Goal: Task Accomplishment & Management: Use online tool/utility

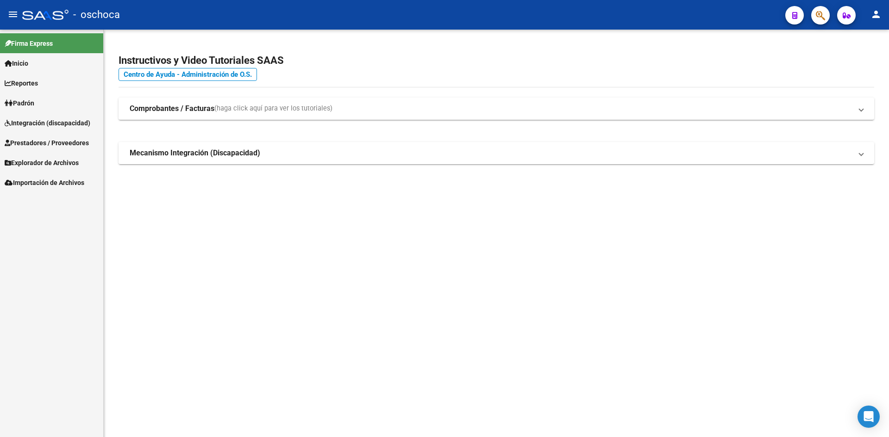
click at [31, 126] on span "Integración (discapacidad)" at bounding box center [48, 123] width 86 height 10
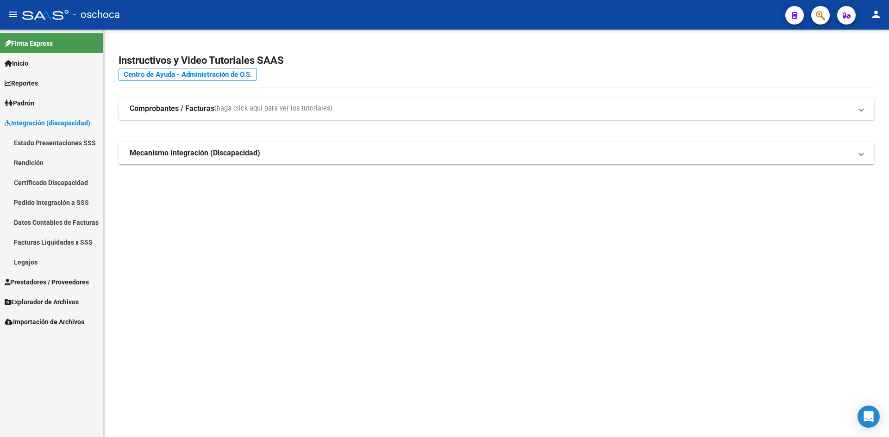
click at [57, 206] on link "Pedido Integración a SSS" at bounding box center [51, 203] width 103 height 20
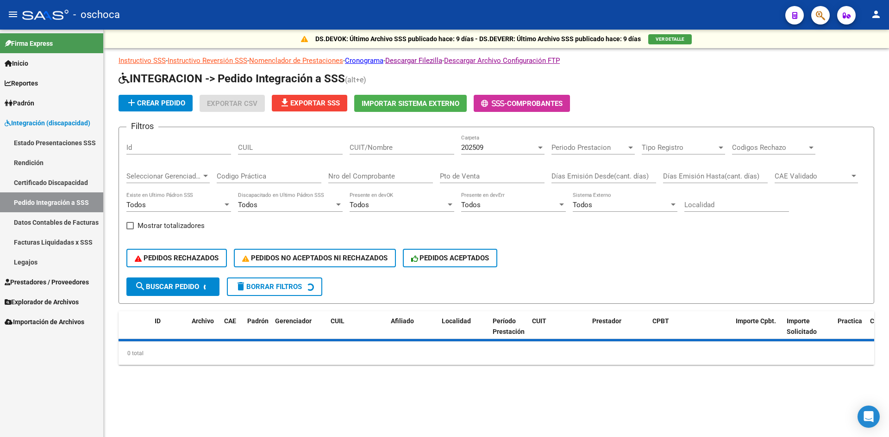
click at [415, 105] on span "Importar Sistema Externo" at bounding box center [411, 104] width 98 height 8
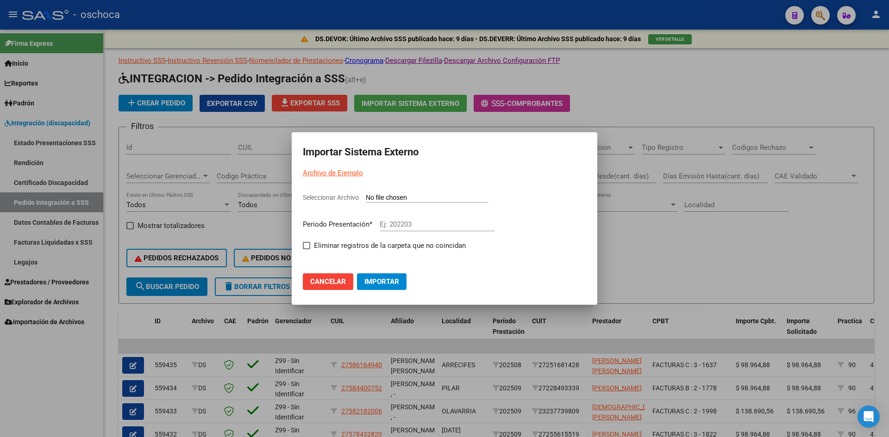
click at [416, 199] on input "Seleccionar Archivo" at bounding box center [427, 198] width 123 height 9
type input "C:\fakepath\105804_ds01_202509_4.TXT"
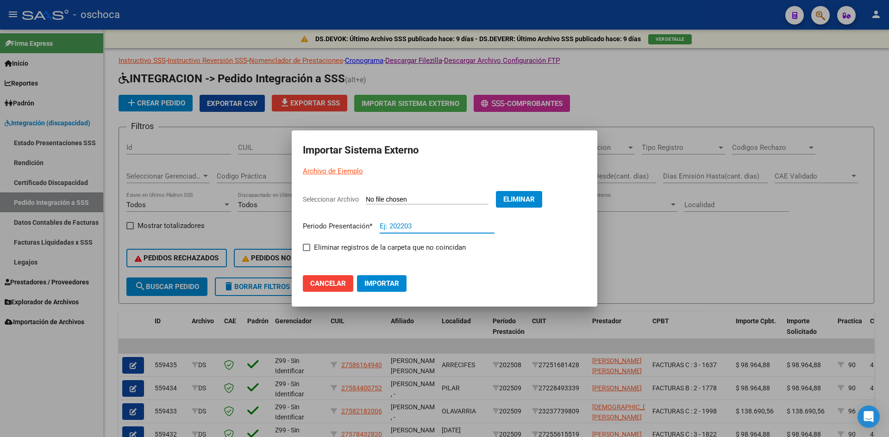
click at [409, 226] on input "Ej: 202203" at bounding box center [437, 226] width 115 height 8
type input "202509"
click at [304, 246] on span at bounding box center [306, 247] width 7 height 7
click at [306, 251] on input "Eliminar registros de la carpeta que no coincidan" at bounding box center [306, 251] width 0 height 0
checkbox input "true"
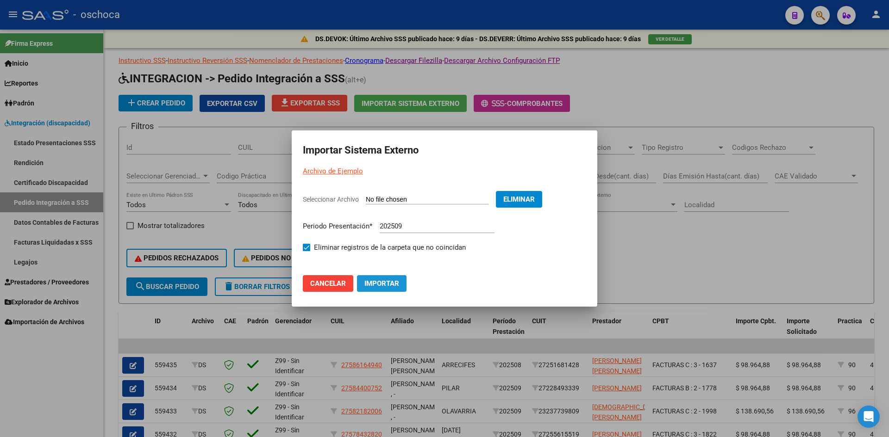
click at [373, 283] on span "Importar" at bounding box center [381, 284] width 35 height 8
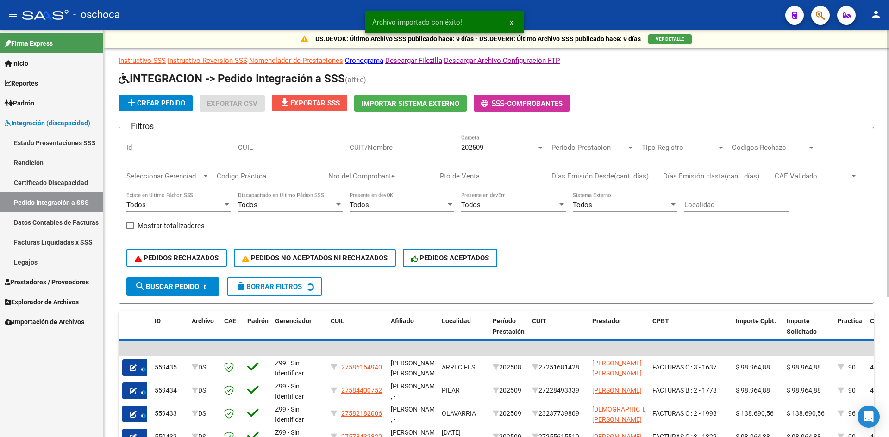
click at [329, 101] on span "file_download Exportar SSS" at bounding box center [309, 103] width 61 height 8
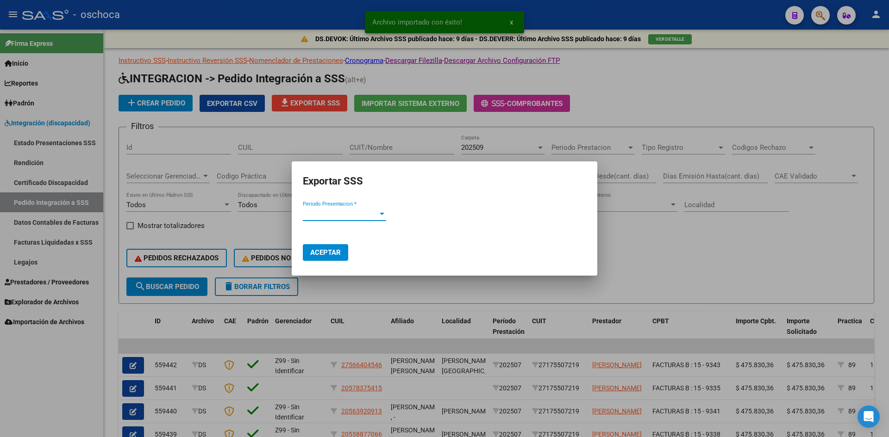
click at [352, 213] on span "Periodo Presentacion *" at bounding box center [340, 214] width 75 height 8
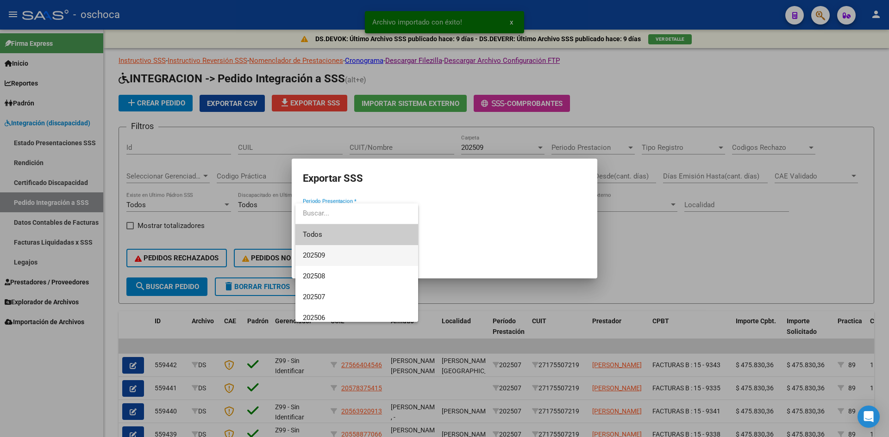
click at [340, 254] on span "202509" at bounding box center [357, 255] width 108 height 21
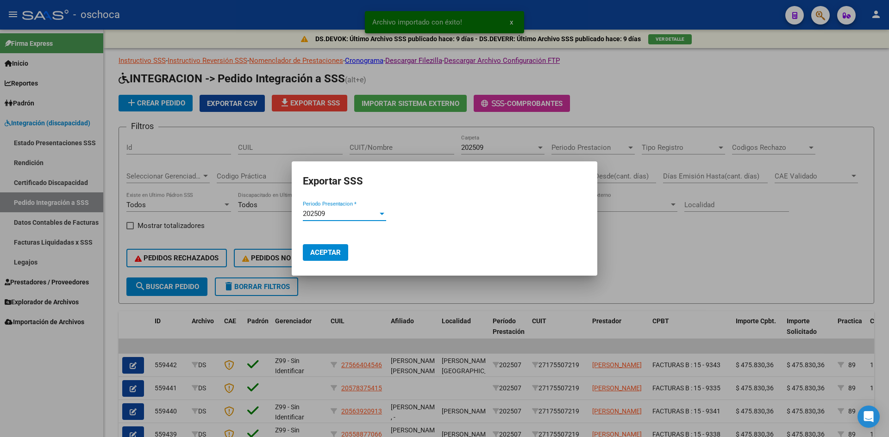
click at [310, 256] on span "Aceptar" at bounding box center [325, 253] width 31 height 8
